Goal: Obtain resource: Download file/media

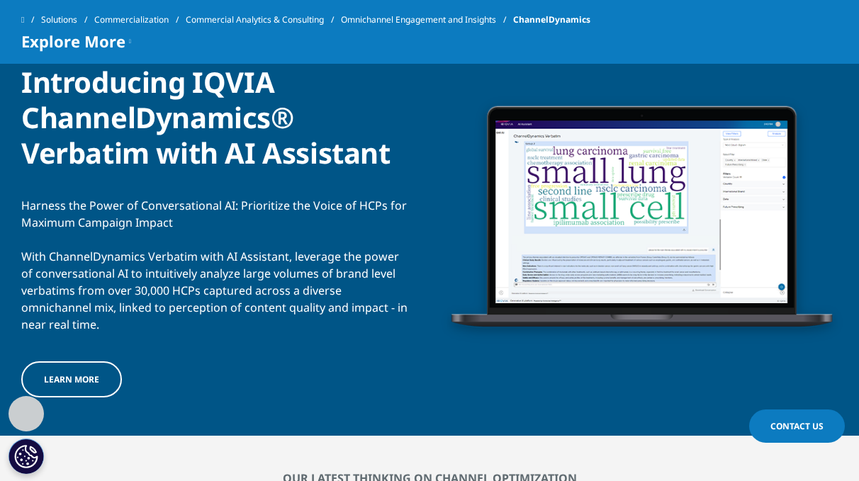
scroll to position [1567, 0]
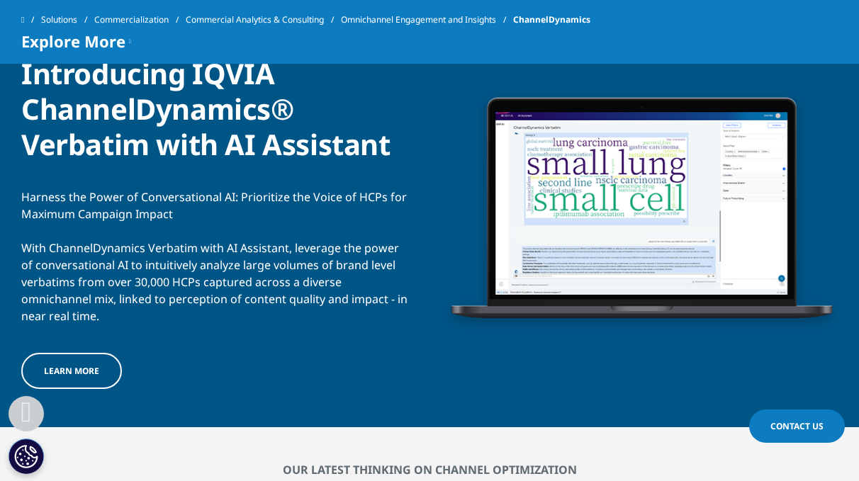
click at [72, 372] on span "Learn more" at bounding box center [71, 371] width 55 height 12
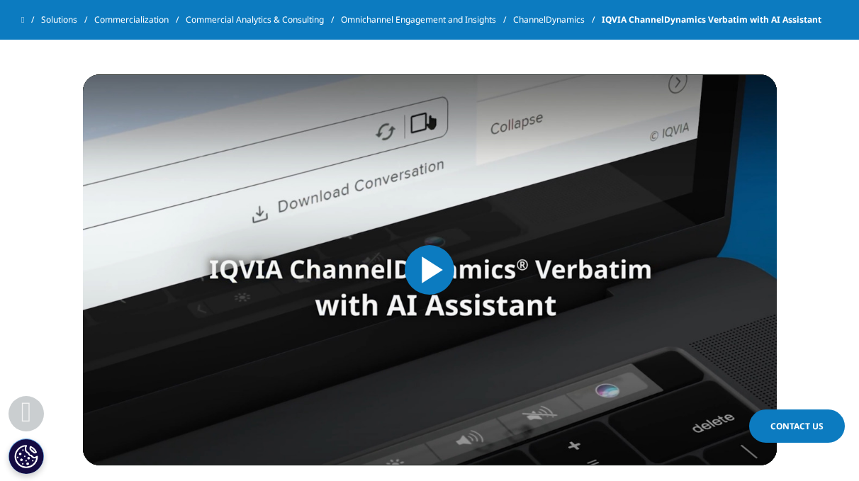
scroll to position [641, 0]
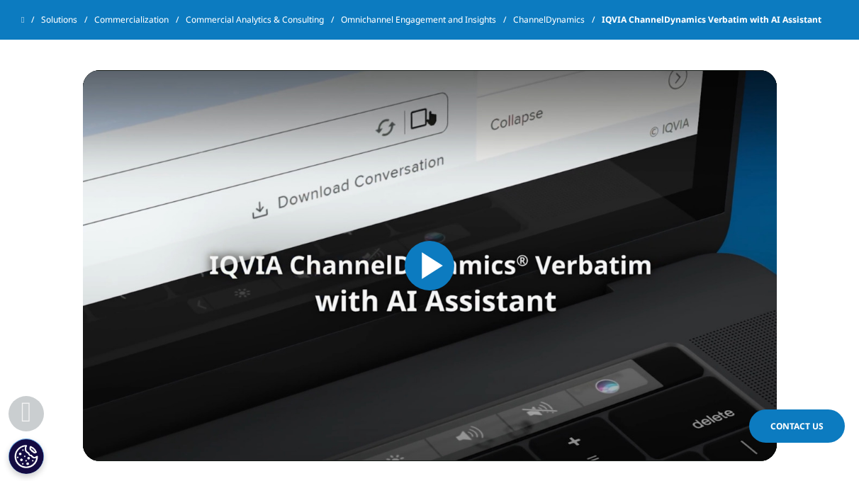
click at [430, 266] on span "Video Player" at bounding box center [430, 266] width 0 height 0
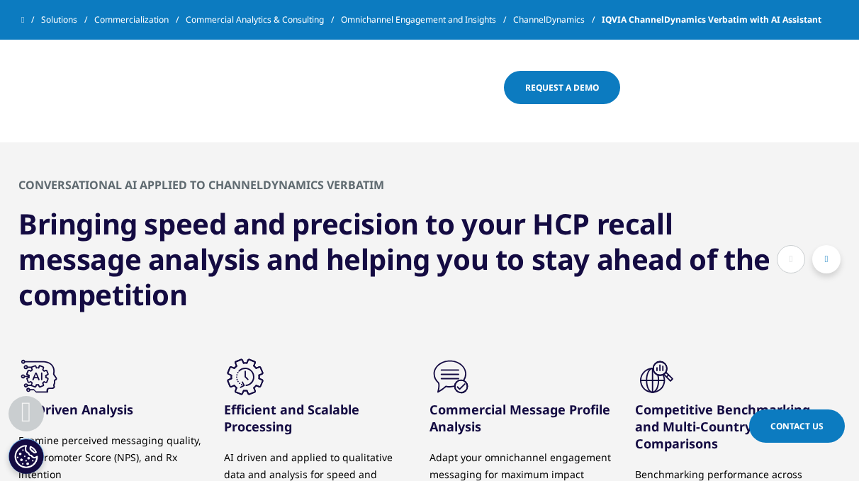
scroll to position [2110, 0]
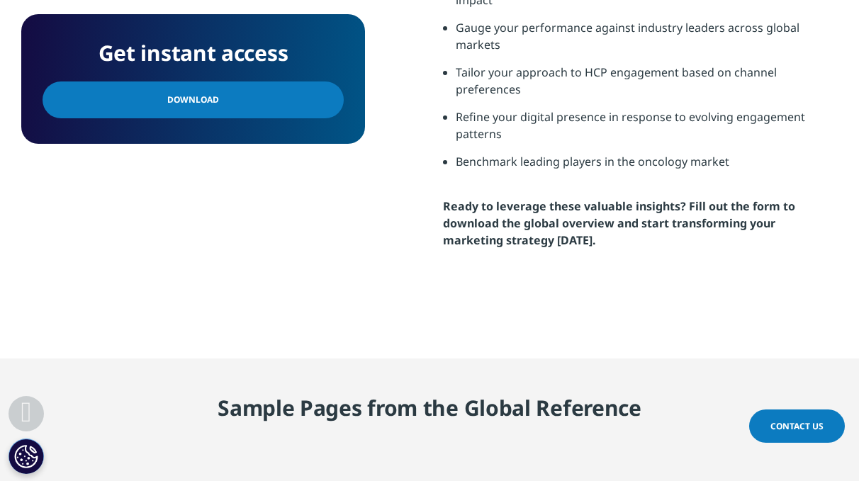
scroll to position [1304, 0]
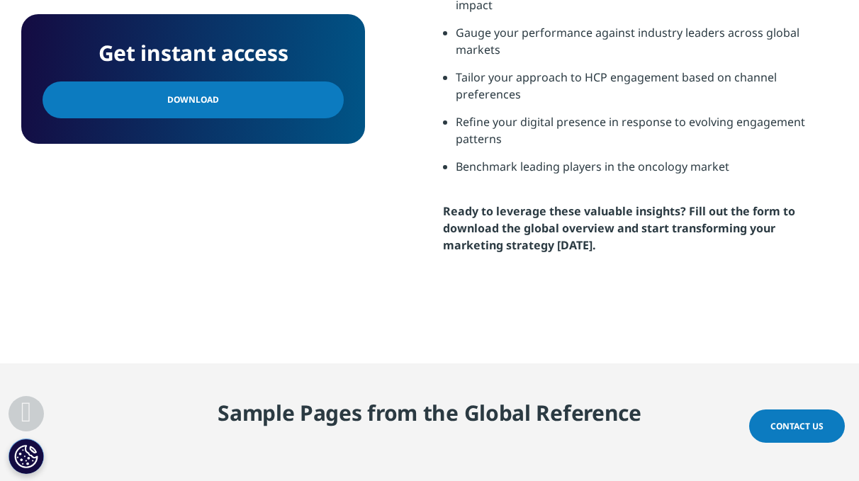
click at [177, 100] on span "Download" at bounding box center [193, 100] width 52 height 16
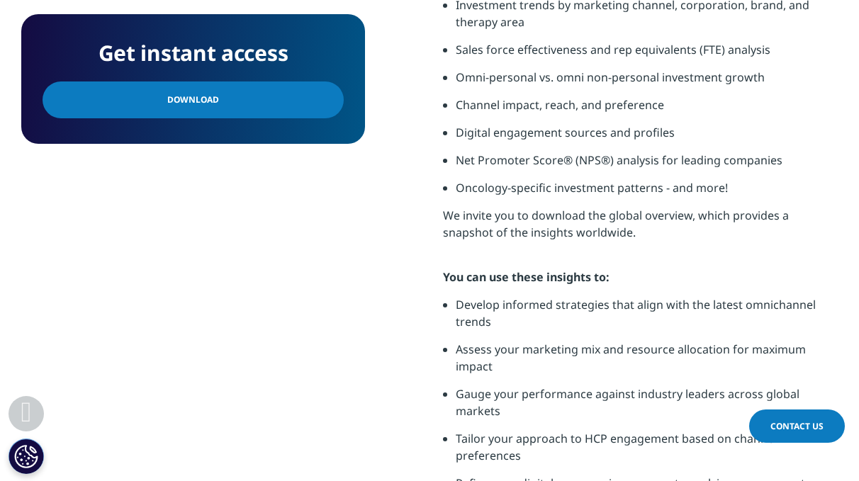
scroll to position [851, 0]
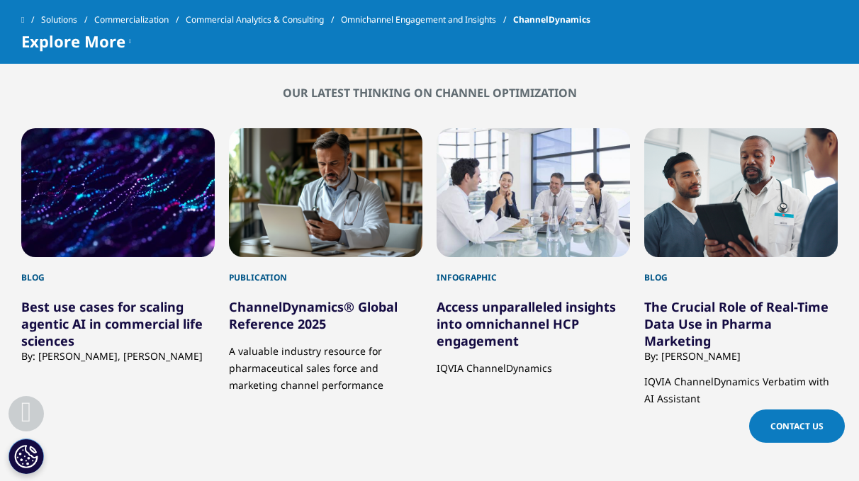
scroll to position [1947, 0]
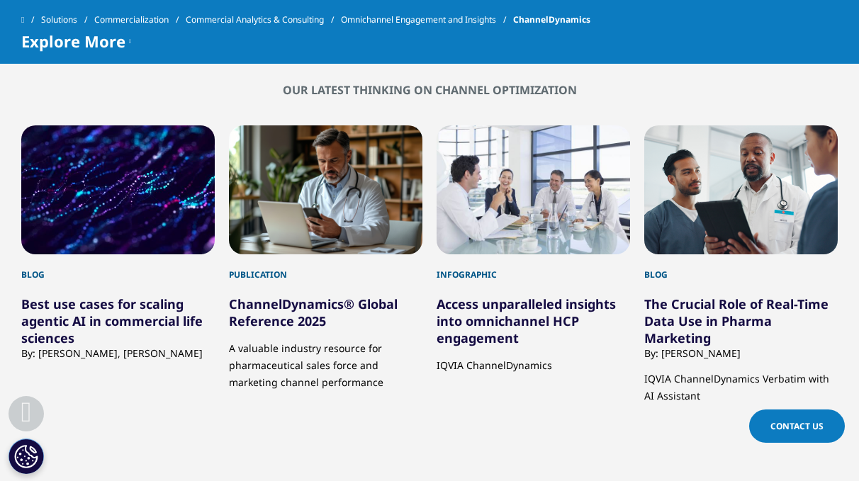
click at [515, 307] on link "Access unparalleled insights into omnichannel HCP engagement" at bounding box center [526, 321] width 179 height 51
click at [513, 311] on link "Access unparalleled insights into omnichannel HCP engagement" at bounding box center [526, 321] width 179 height 51
click at [505, 334] on link "Access unparalleled insights into omnichannel HCP engagement" at bounding box center [526, 321] width 179 height 51
click at [525, 237] on div "3 / 11" at bounding box center [534, 189] width 194 height 129
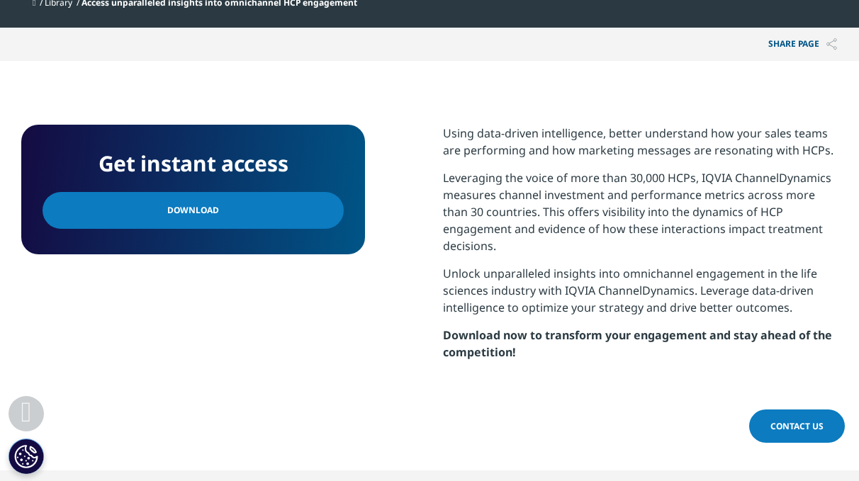
scroll to position [605, 0]
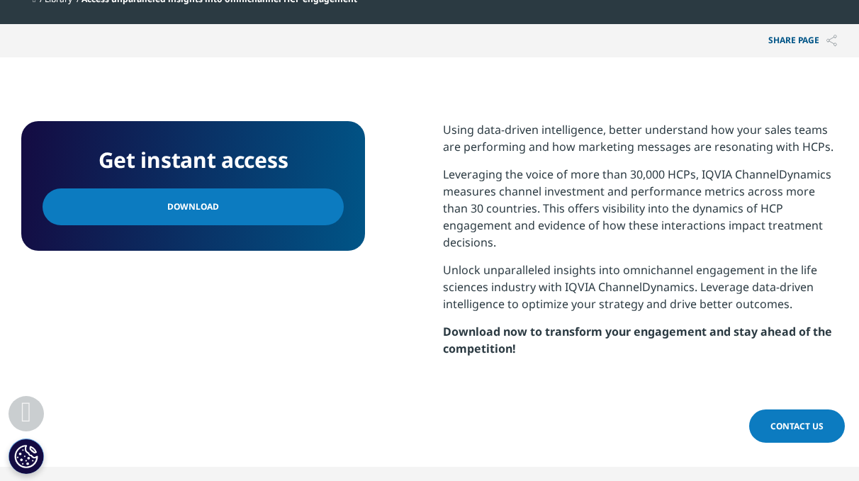
click at [231, 209] on link "Download" at bounding box center [193, 207] width 301 height 37
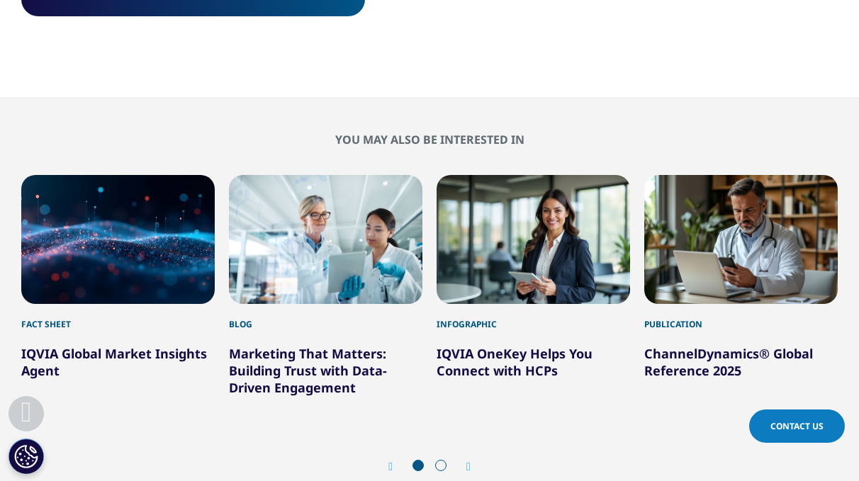
scroll to position [976, 0]
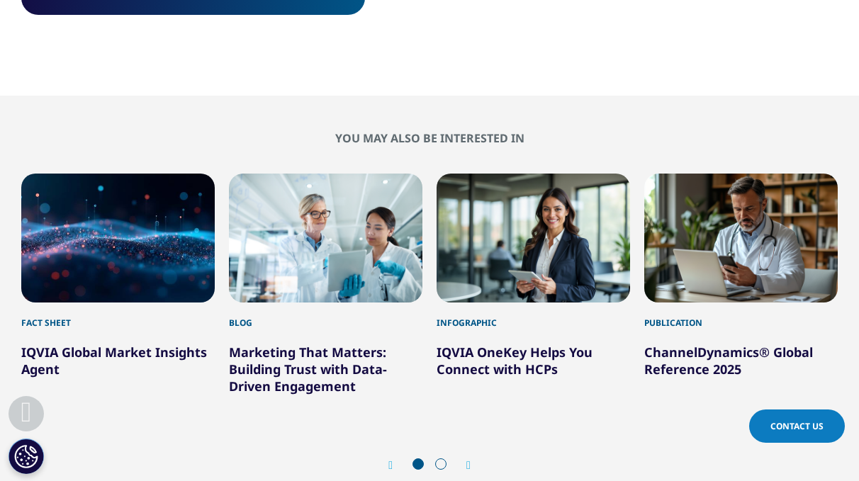
click at [557, 233] on div "3 / 6" at bounding box center [534, 238] width 194 height 129
click at [518, 344] on link "IQVIA OneKey Helps You Connect with HCPs" at bounding box center [515, 361] width 156 height 34
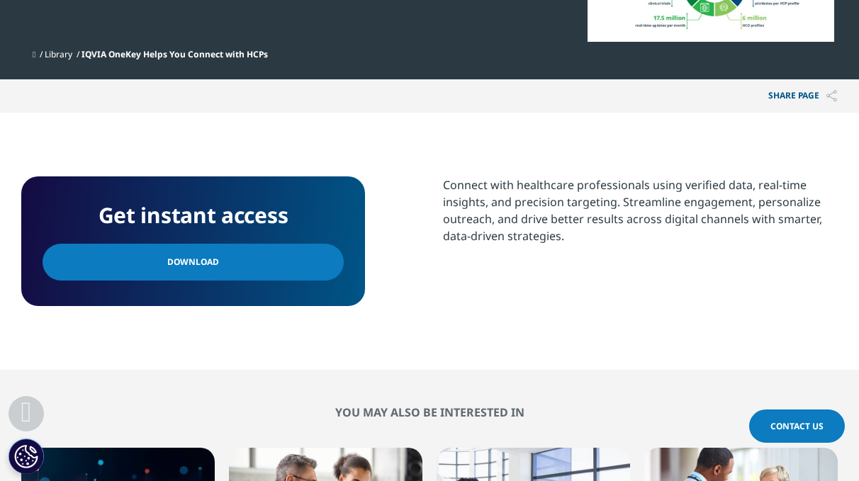
scroll to position [417, 0]
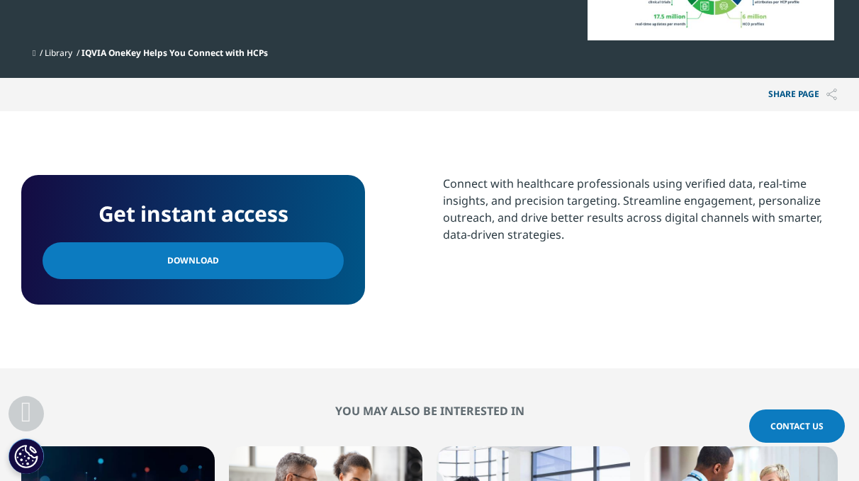
click at [169, 263] on span "Download" at bounding box center [193, 261] width 52 height 16
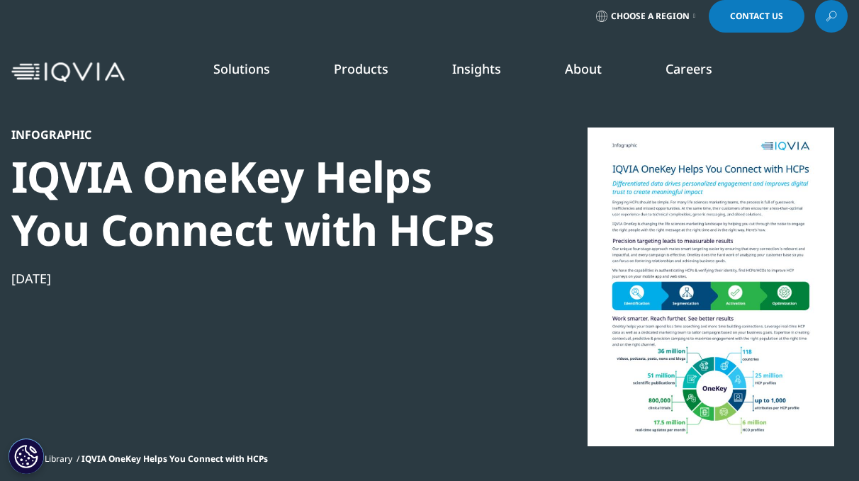
scroll to position [0, 0]
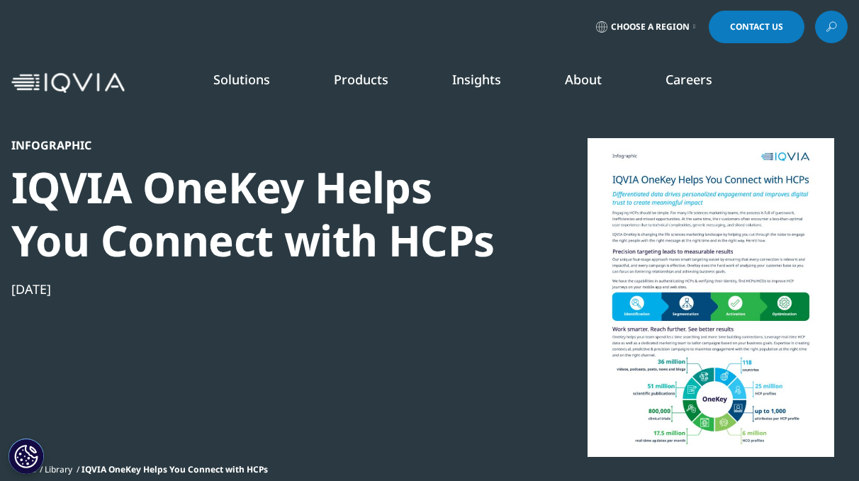
click at [690, 79] on link "Careers" at bounding box center [689, 79] width 47 height 17
click at [265, 231] on link "Consulting" at bounding box center [326, 231] width 189 height 16
